Goal: Information Seeking & Learning: Learn about a topic

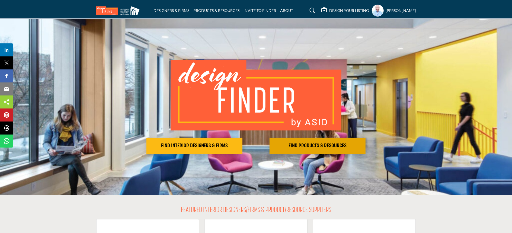
click at [241, 147] on h2 "FIND PRODUCTS & RESOURCES" at bounding box center [194, 146] width 93 height 7
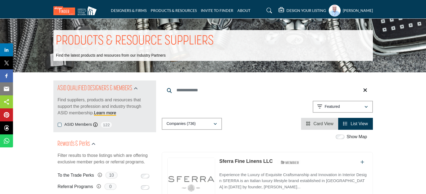
drag, startPoint x: 514, startPoint y: 43, endPoint x: 280, endPoint y: 107, distance: 243.1
click at [280, 107] on div "Showing 21 results out of 736 Featured" at bounding box center [267, 108] width 211 height 14
click at [272, 13] on icon at bounding box center [269, 10] width 5 height 5
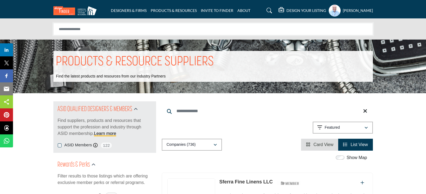
click at [125, 27] on input "Search Solutions" at bounding box center [213, 29] width 320 height 12
type input "*********"
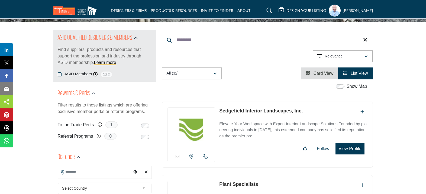
scroll to position [60, 0]
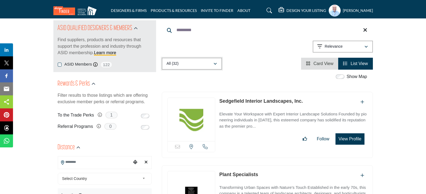
click at [216, 61] on div "button" at bounding box center [215, 63] width 4 height 5
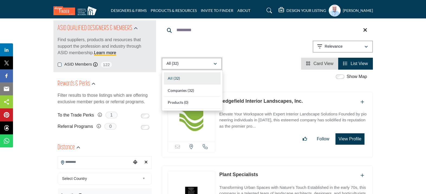
click at [216, 61] on div "button" at bounding box center [215, 63] width 4 height 5
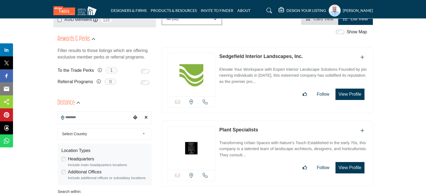
scroll to position [120, 0]
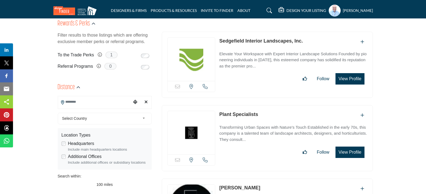
click at [100, 104] on input "Search Location" at bounding box center [94, 102] width 73 height 11
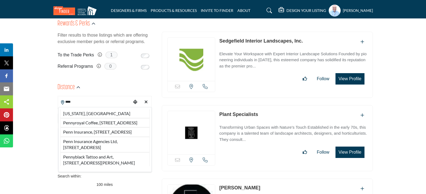
drag, startPoint x: 77, startPoint y: 112, endPoint x: 96, endPoint y: 111, distance: 18.5
click at [77, 111] on li "Pennsylvania, USA" at bounding box center [104, 113] width 89 height 9
click at [96, 111] on div "**********" at bounding box center [105, 165] width 94 height 112
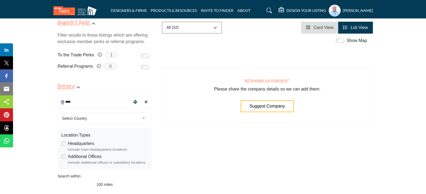
type input "**********"
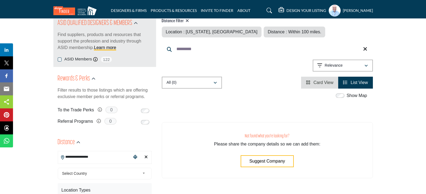
scroll to position [30, 0]
